Goal: Obtain resource: Download file/media

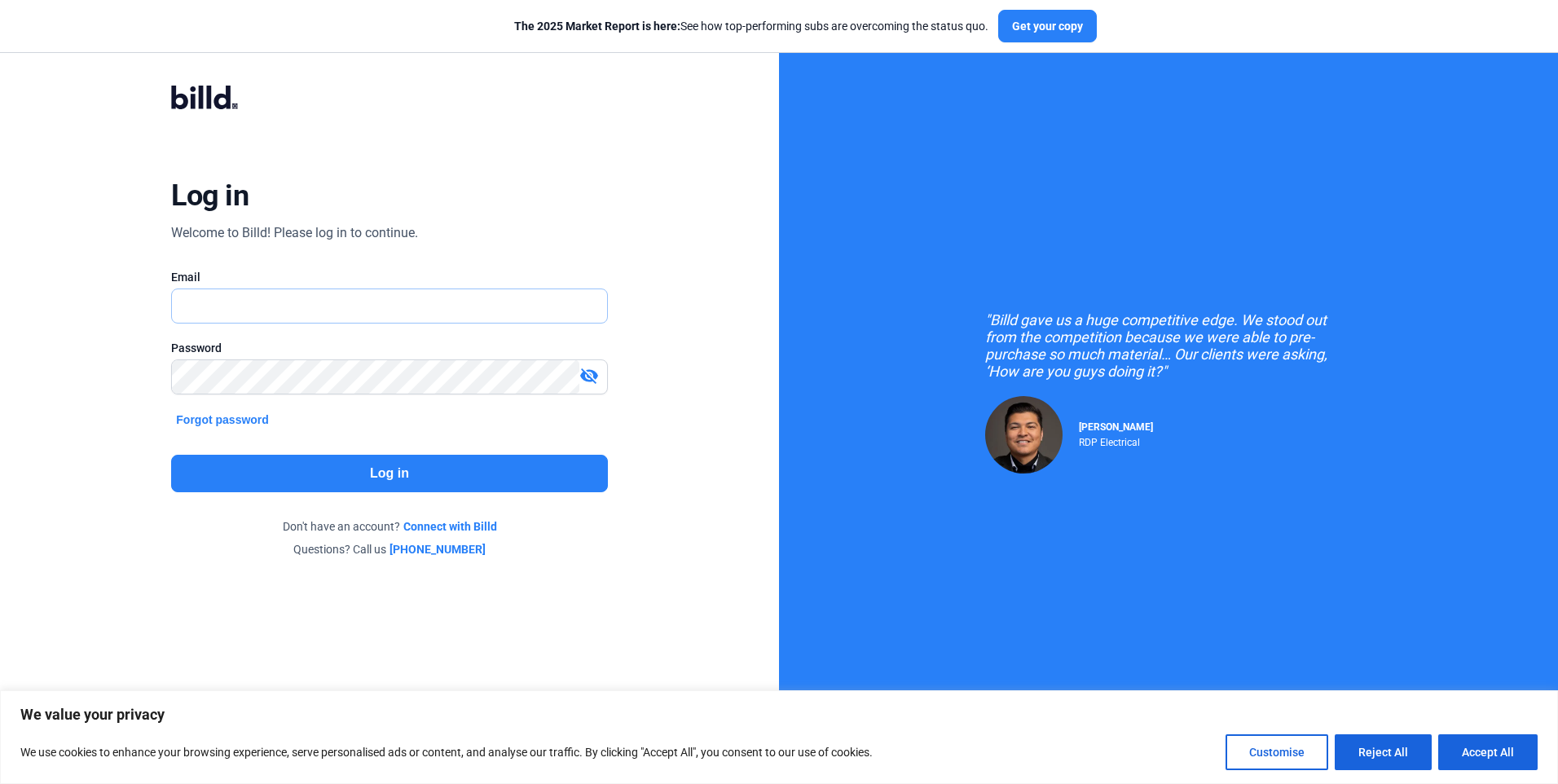
type input "[EMAIL_ADDRESS][DOMAIN_NAME]"
click at [379, 473] on button "Log in" at bounding box center [388, 474] width 436 height 38
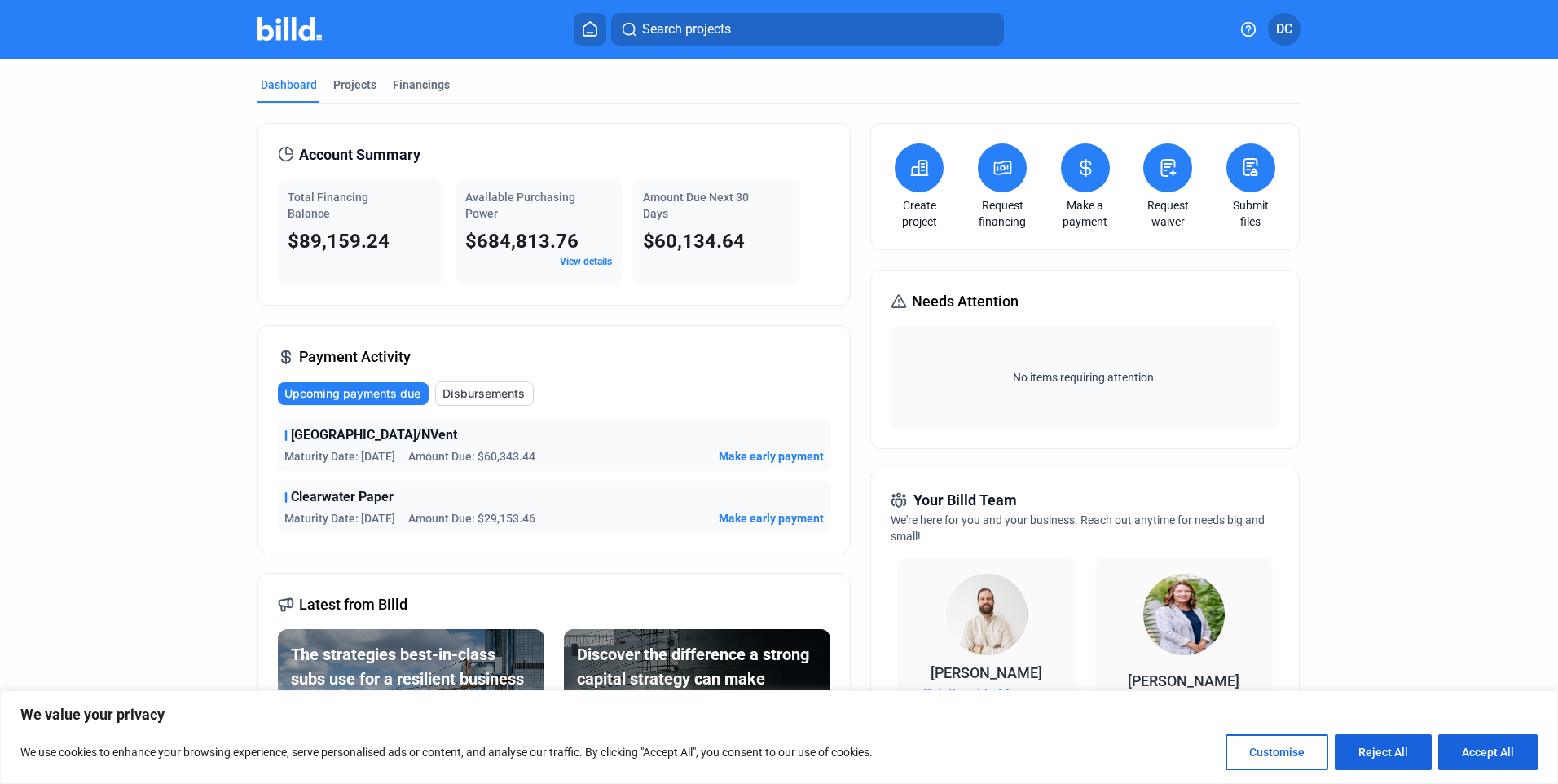
click at [775, 161] on icon at bounding box center [1250, 167] width 21 height 20
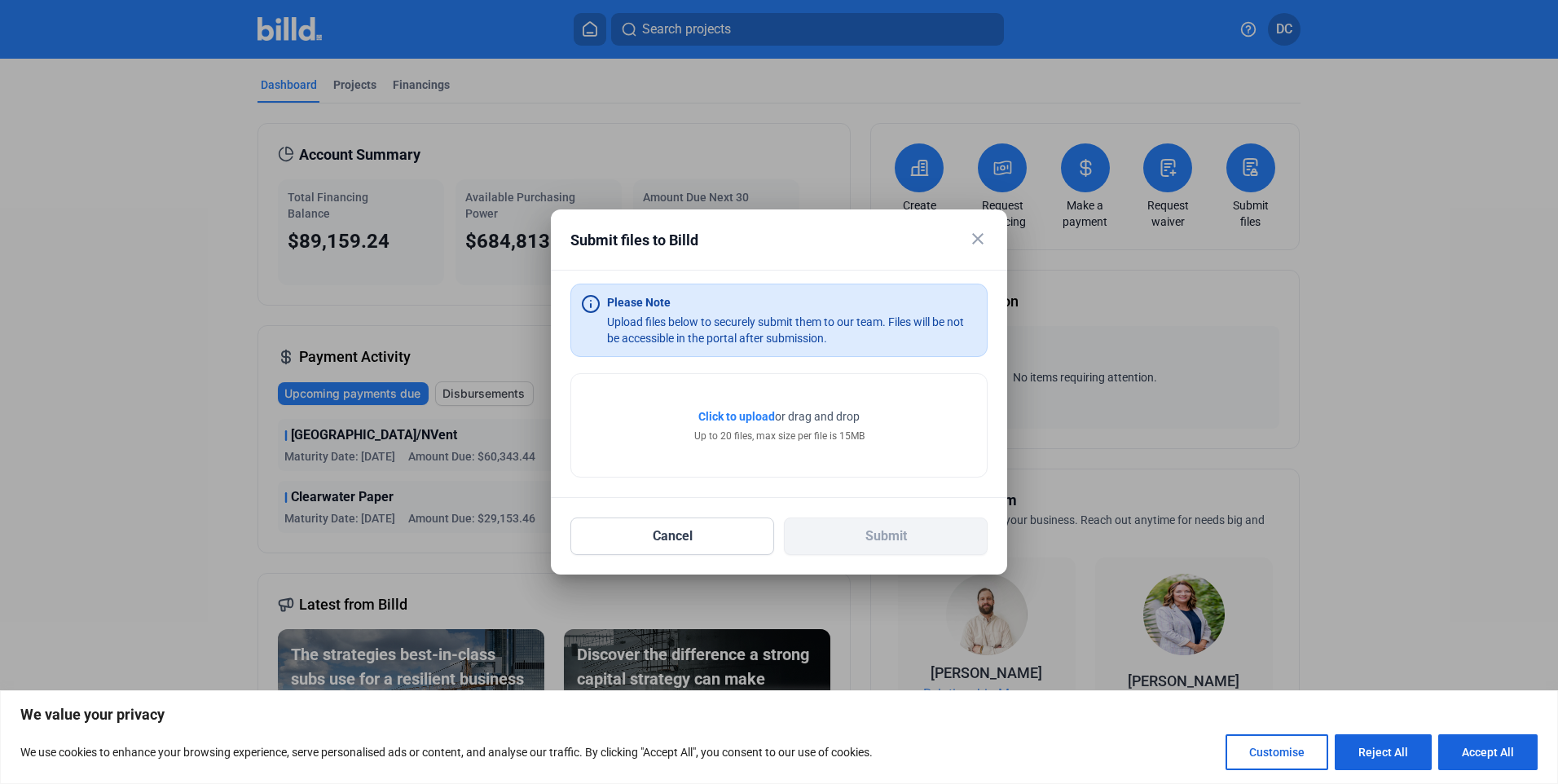
click at [775, 240] on mat-icon "close" at bounding box center [977, 238] width 20 height 20
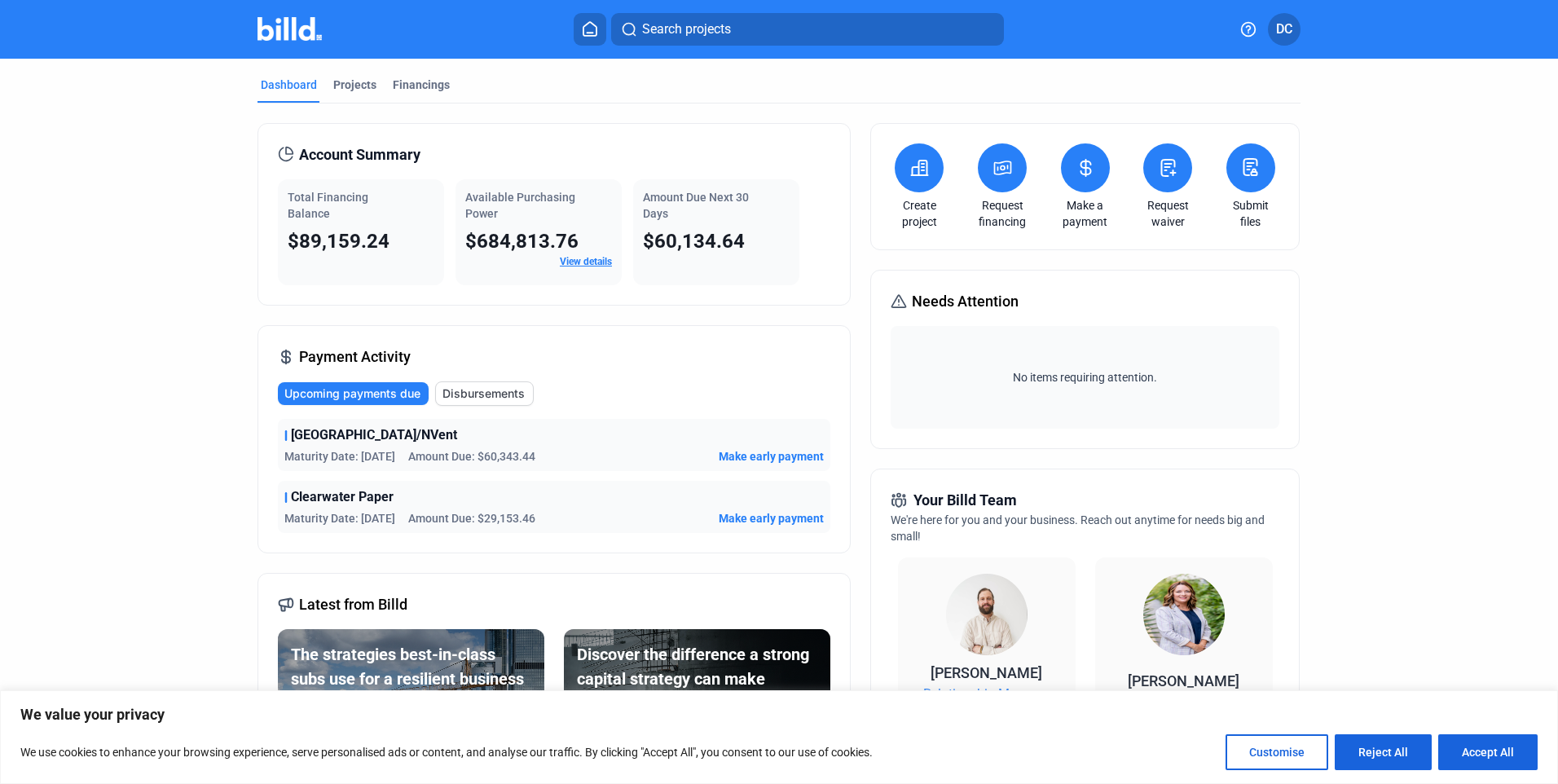
click at [591, 30] on icon at bounding box center [589, 29] width 16 height 16
click at [588, 24] on icon at bounding box center [590, 28] width 13 height 14
click at [414, 83] on div "Financings" at bounding box center [421, 84] width 57 height 16
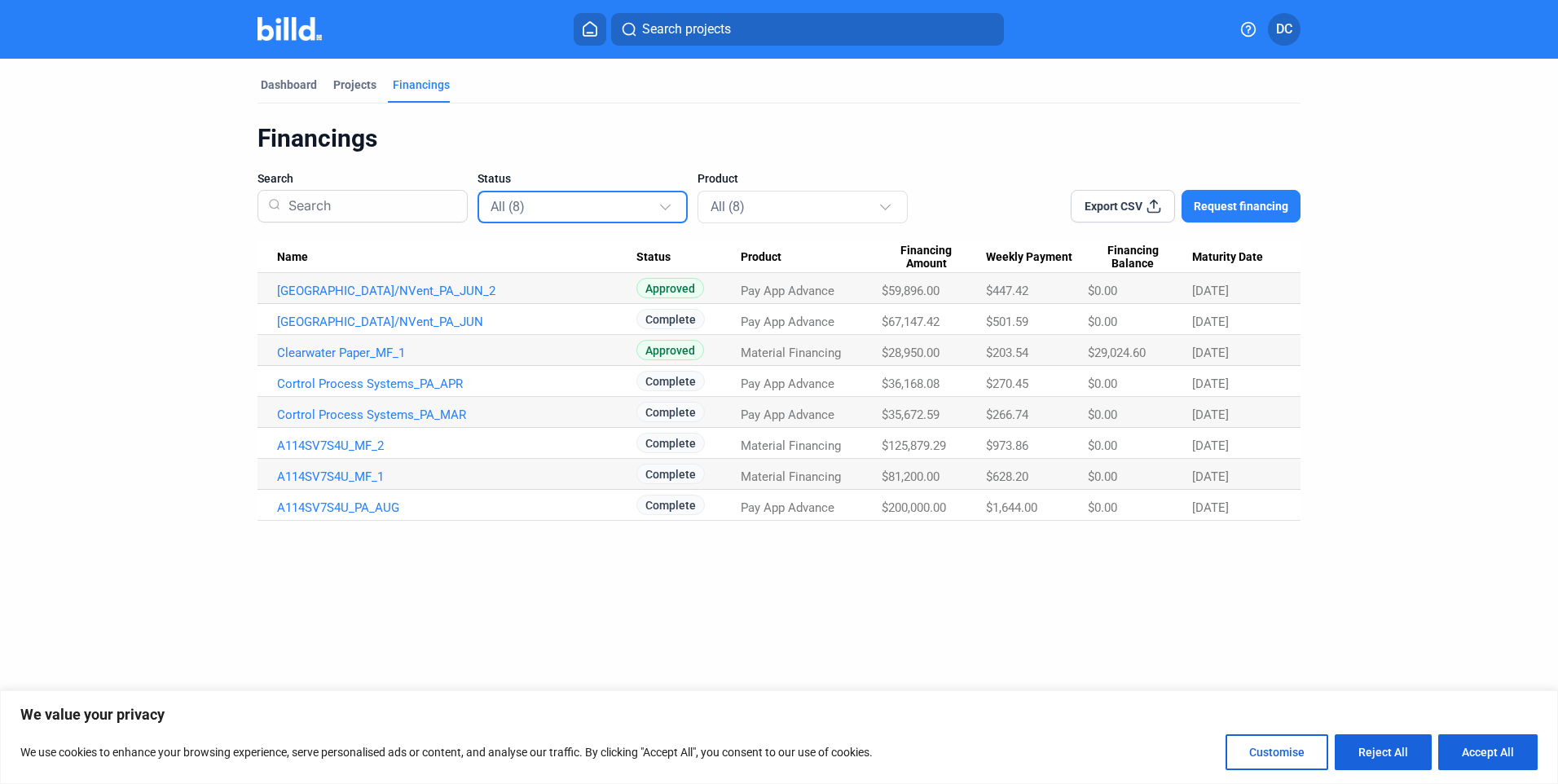
click at [665, 203] on div at bounding box center [665, 204] width 10 height 10
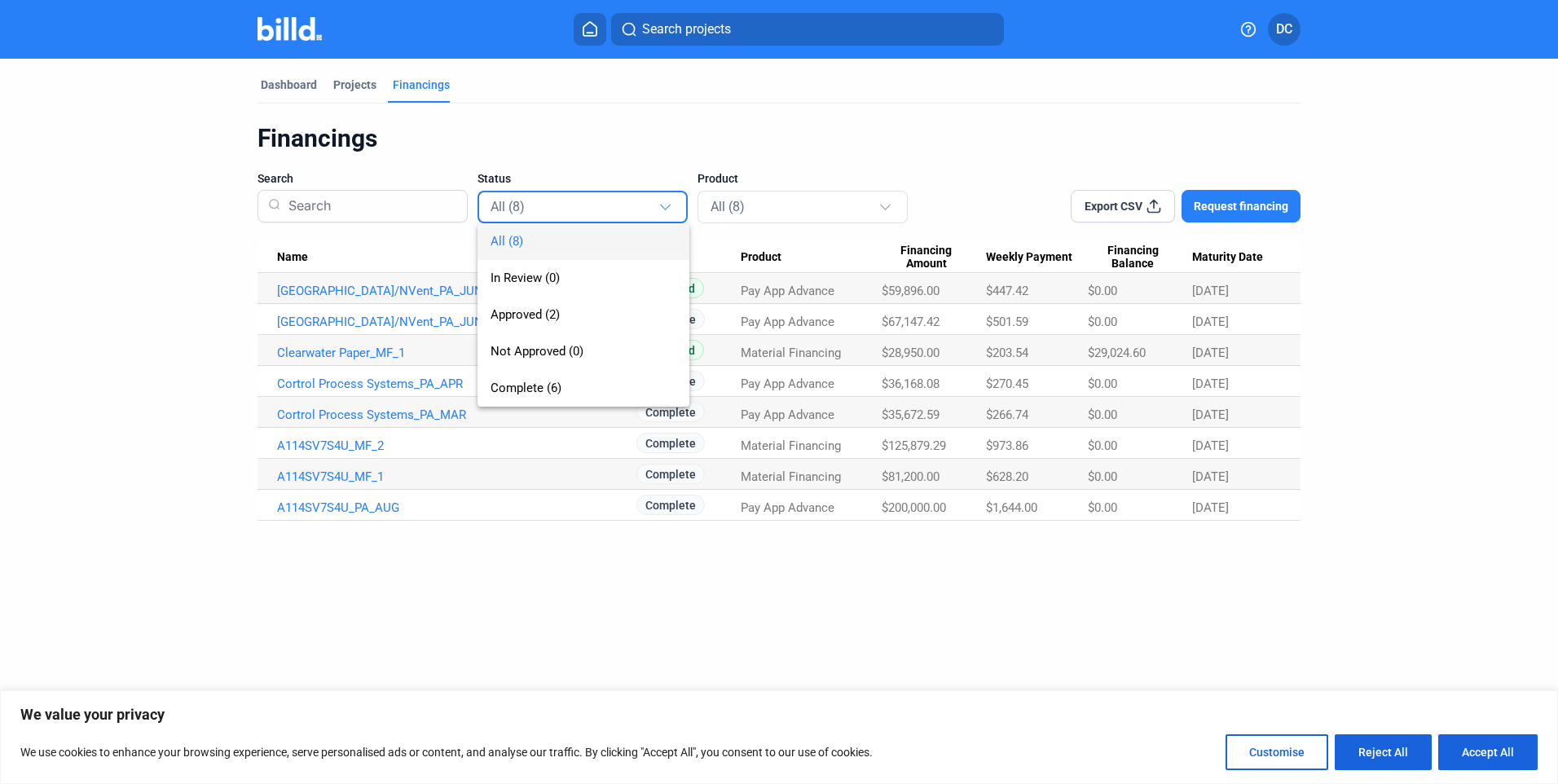
click at [471, 128] on div at bounding box center [779, 392] width 1558 height 784
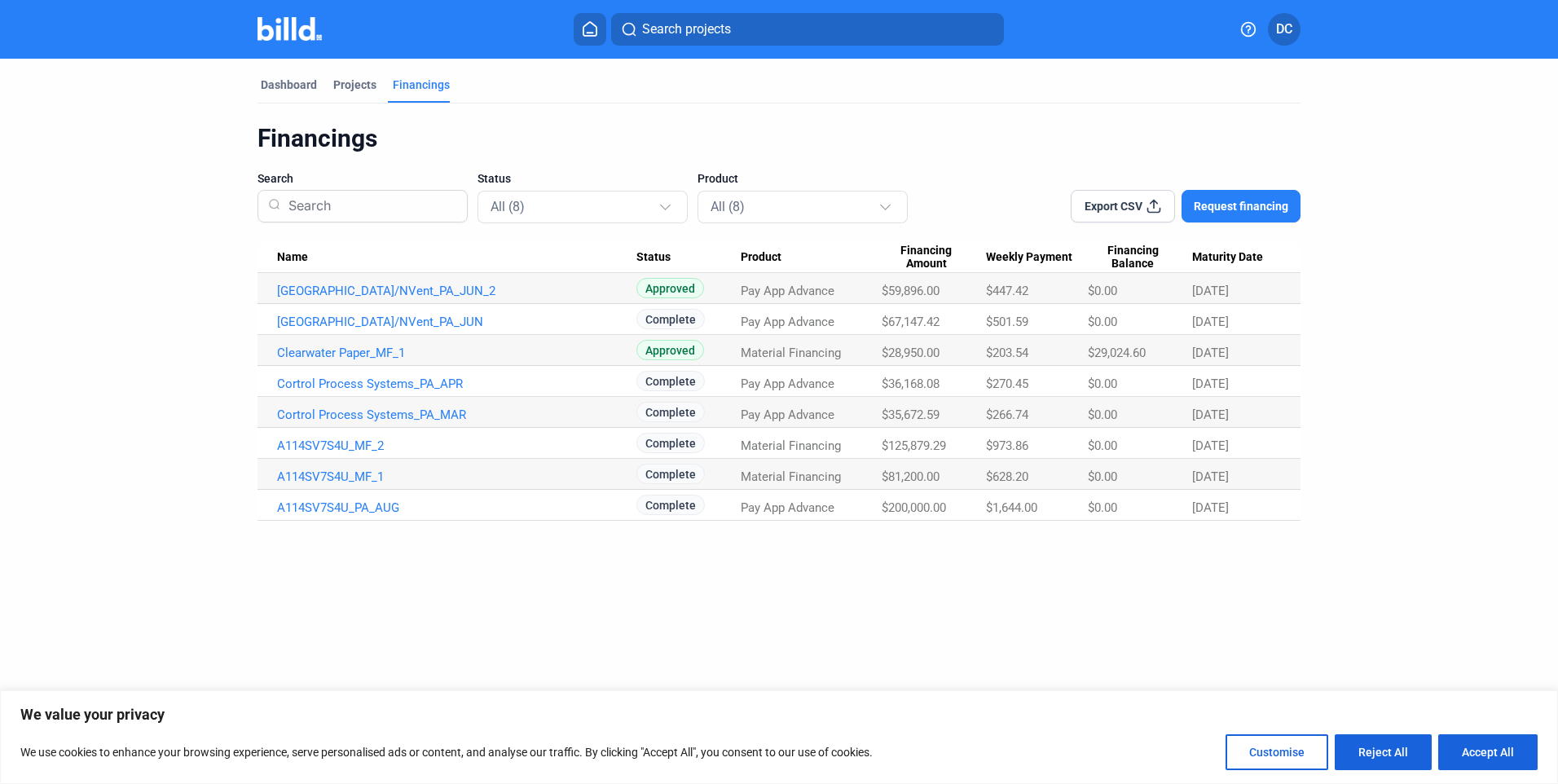
click at [331, 205] on input at bounding box center [370, 205] width 175 height 42
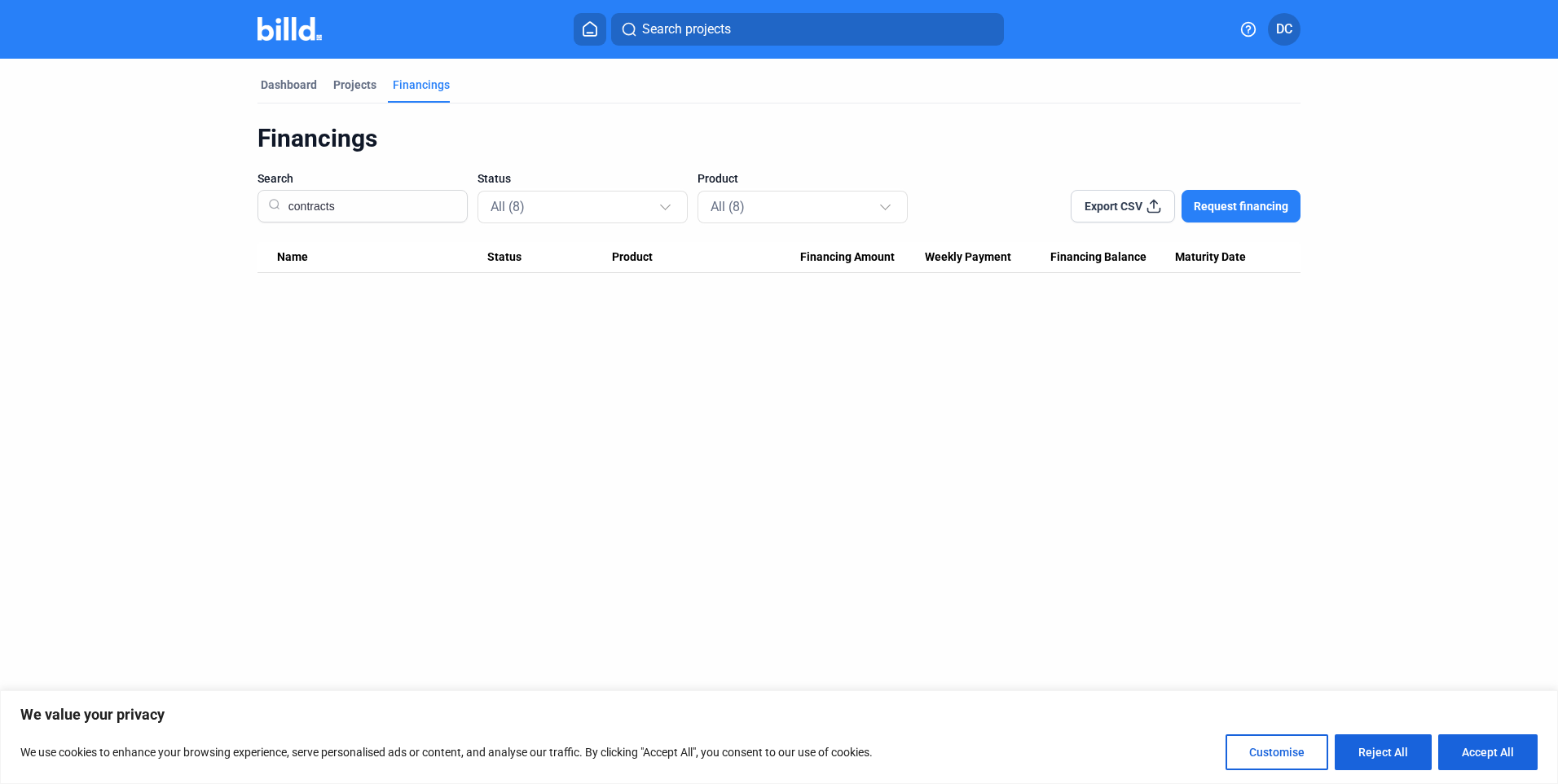
type input "contracts"
click at [775, 619] on div "Dashboard Projects Financings Financings Search contracts Status All (8) Produc…" at bounding box center [779, 401] width 1558 height 685
click at [347, 82] on div "Projects" at bounding box center [355, 84] width 43 height 16
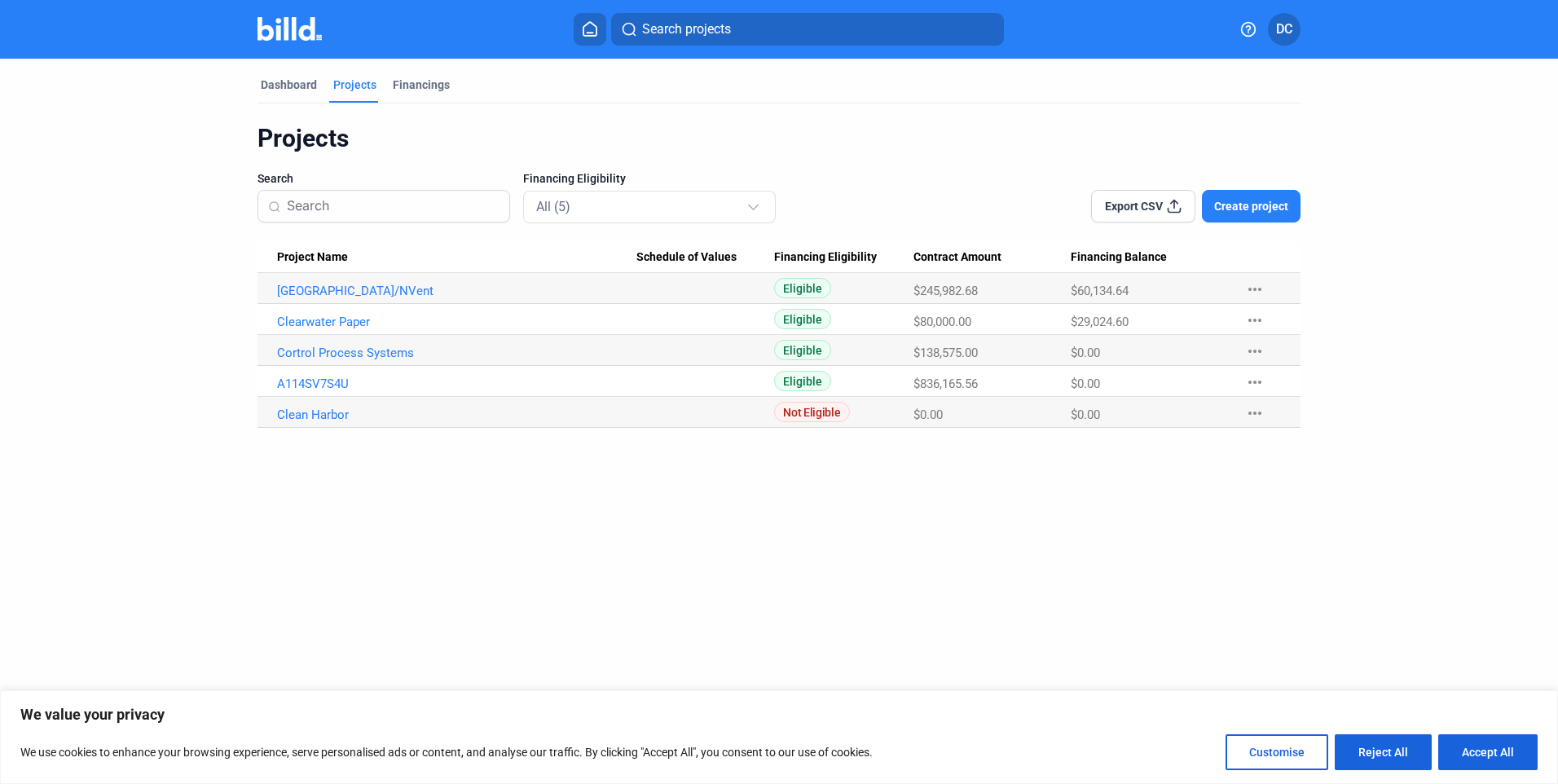
click at [775, 30] on icon at bounding box center [1248, 29] width 16 height 16
click at [775, 27] on div at bounding box center [779, 392] width 1558 height 784
click at [775, 27] on span "DC" at bounding box center [1283, 29] width 16 height 20
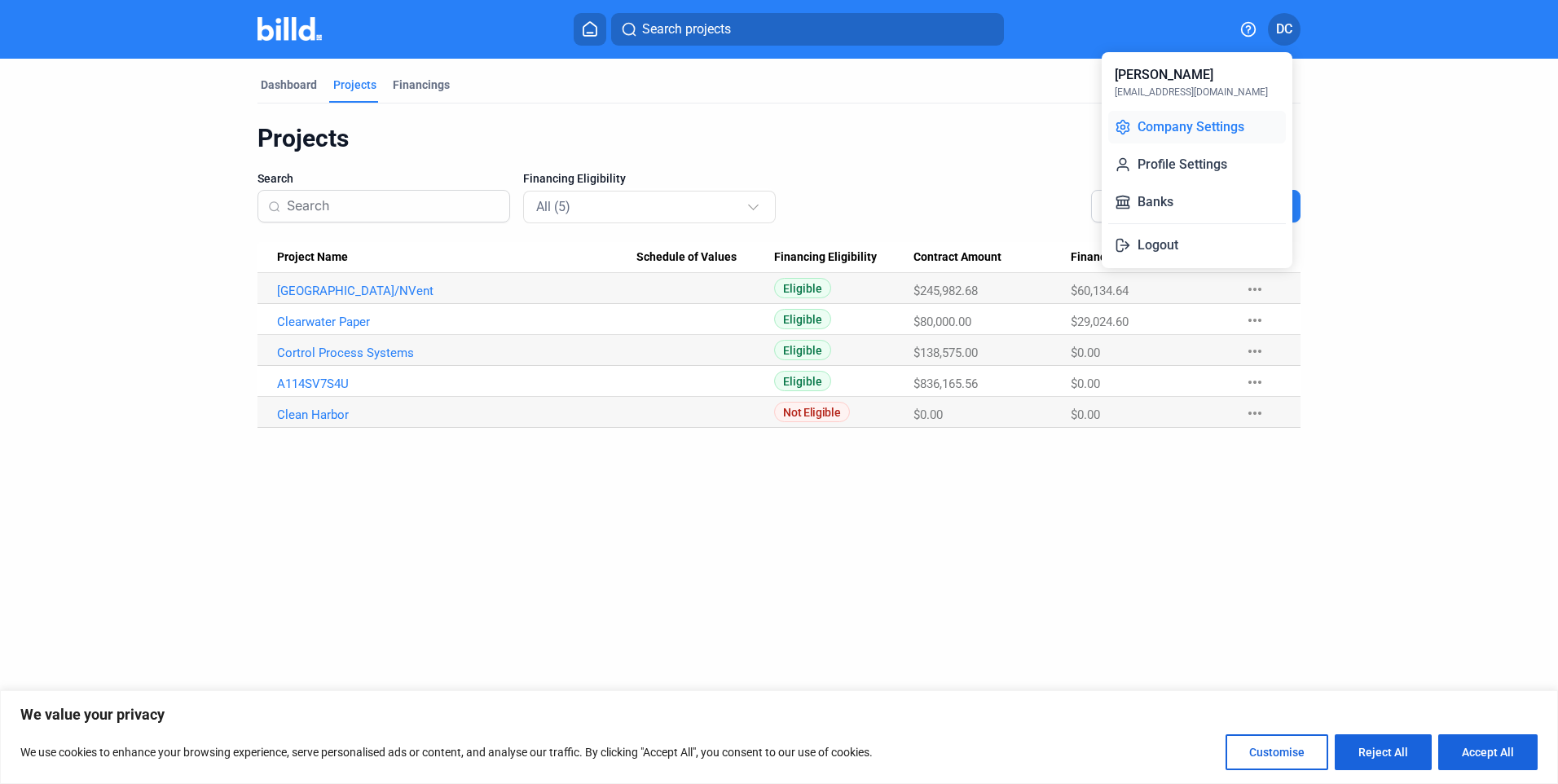
click at [775, 121] on button "Company Settings" at bounding box center [1197, 127] width 177 height 33
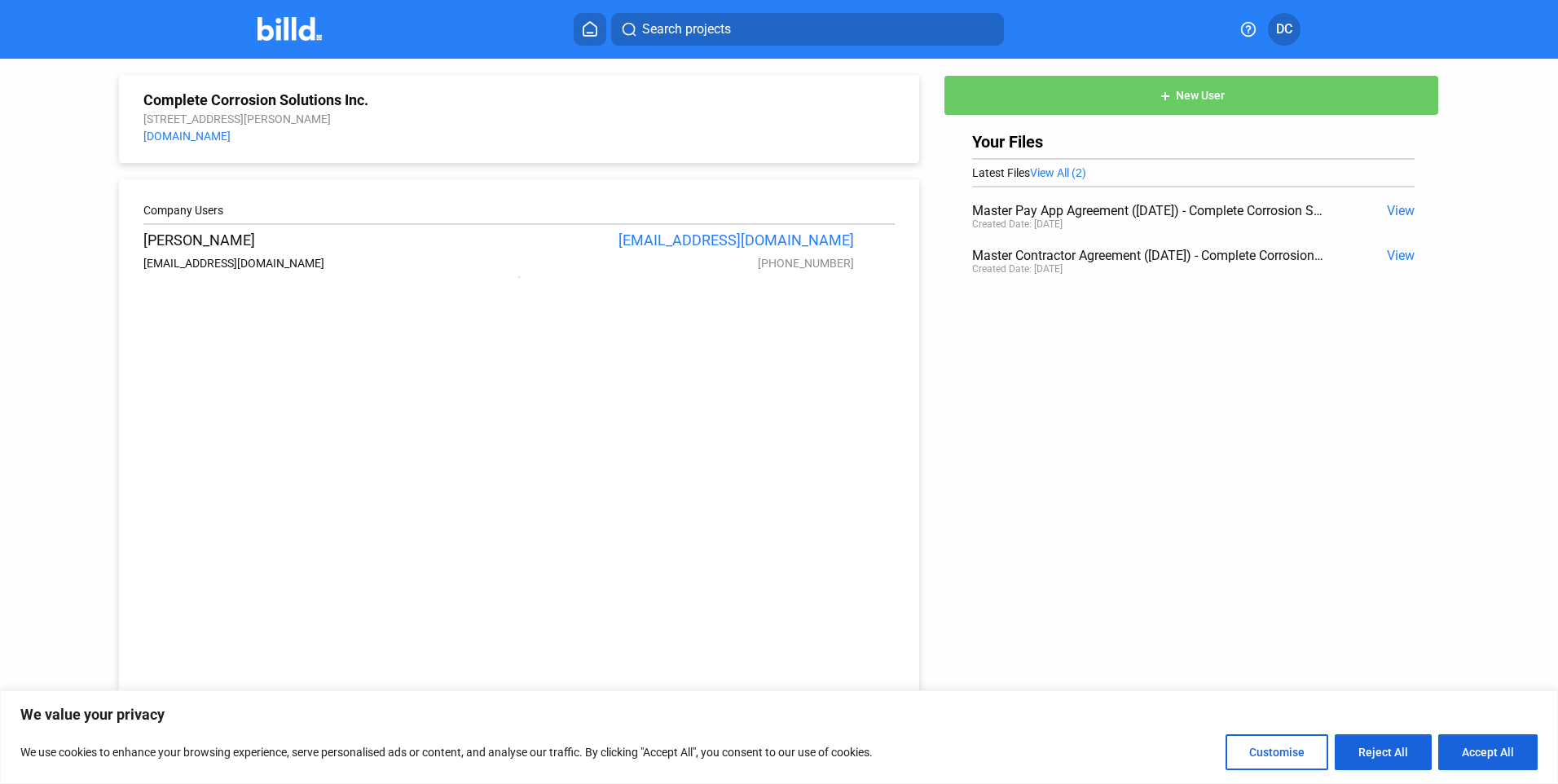
click at [775, 251] on span "View" at bounding box center [1401, 255] width 28 height 16
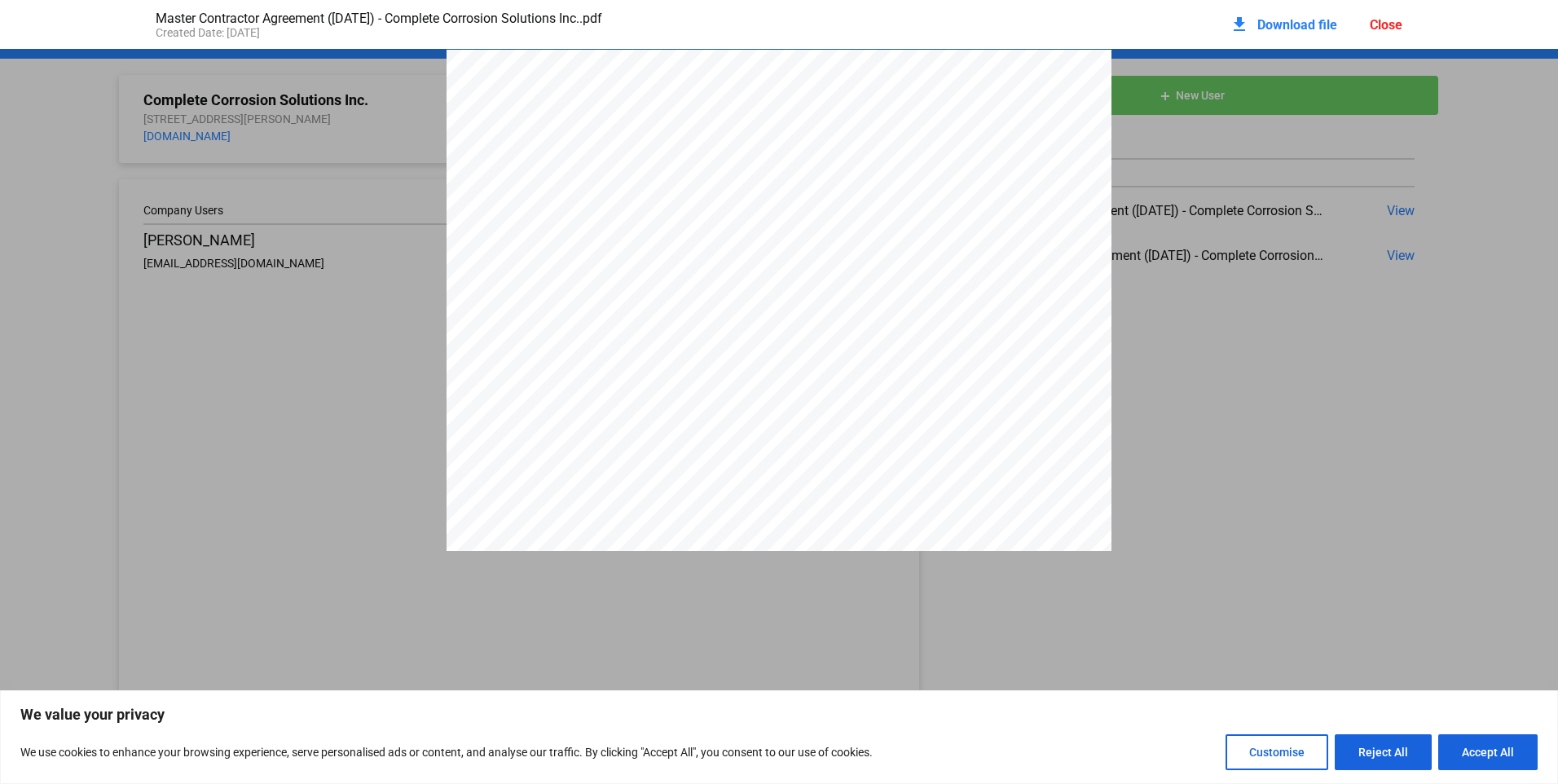
scroll to position [8, 0]
click at [775, 27] on span "Download file" at bounding box center [1296, 24] width 80 height 16
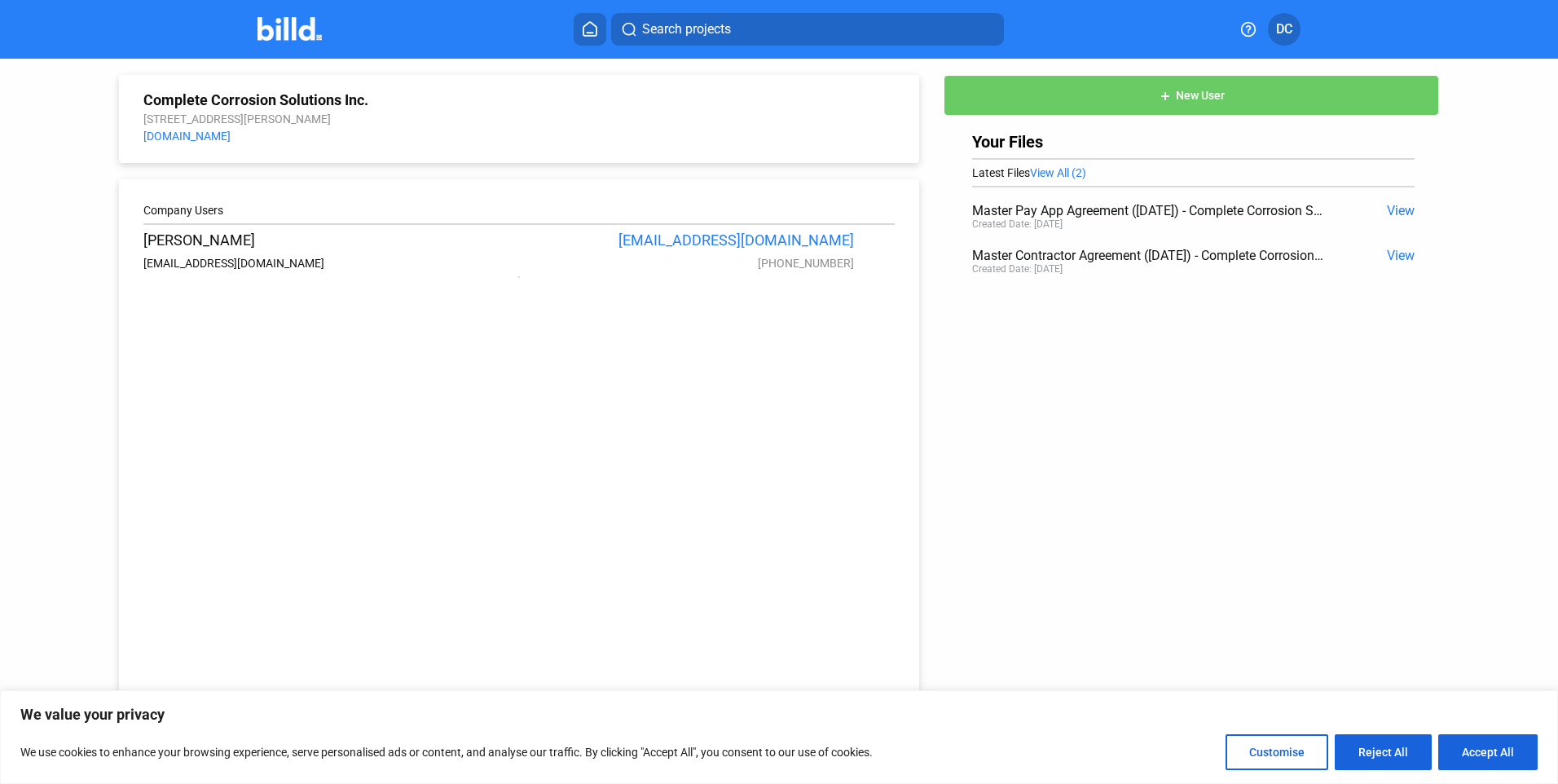
click at [775, 214] on span "View" at bounding box center [1401, 210] width 28 height 16
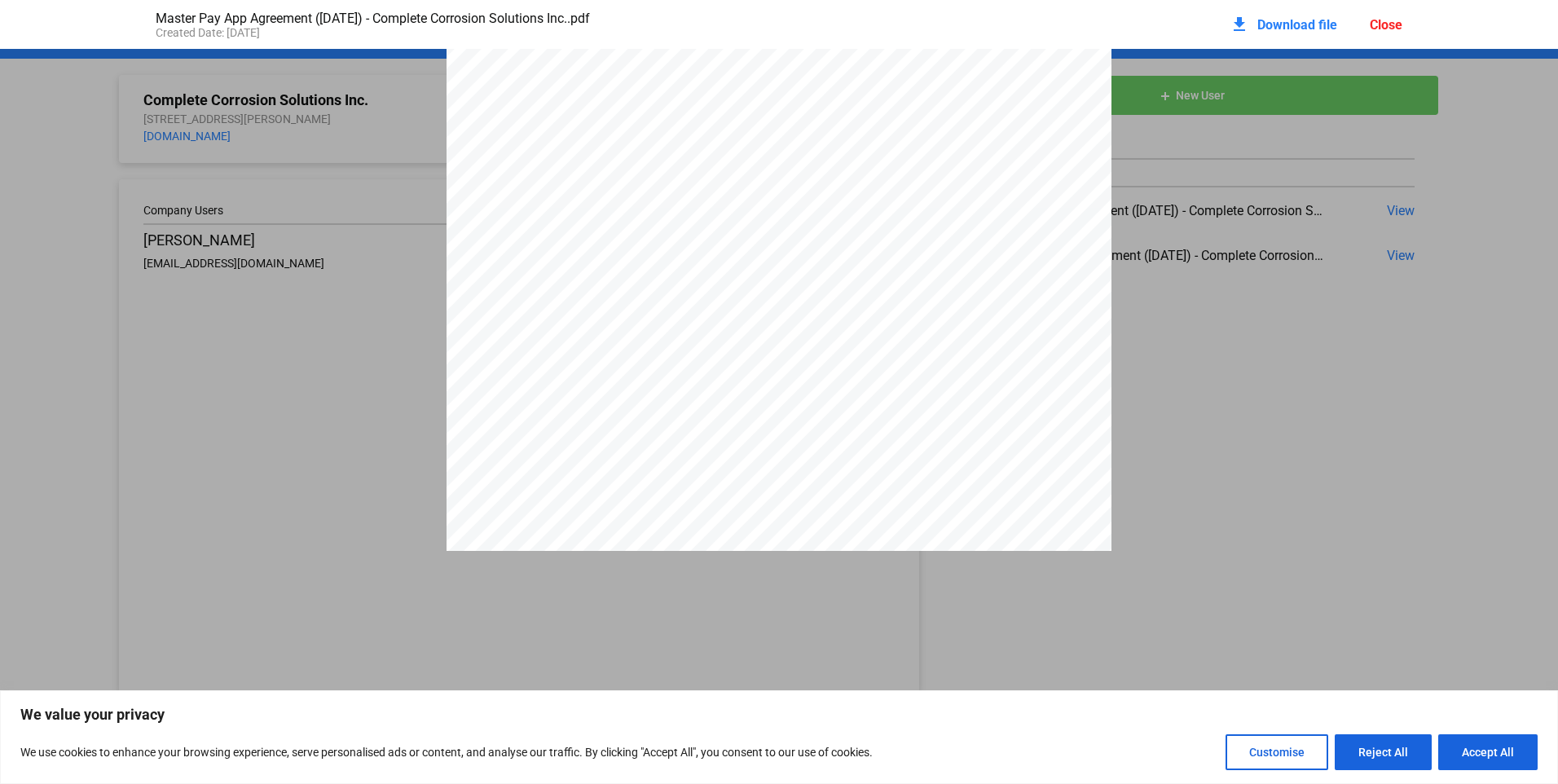
click at [775, 23] on span "Download file" at bounding box center [1296, 24] width 80 height 16
